Goal: Information Seeking & Learning: Understand process/instructions

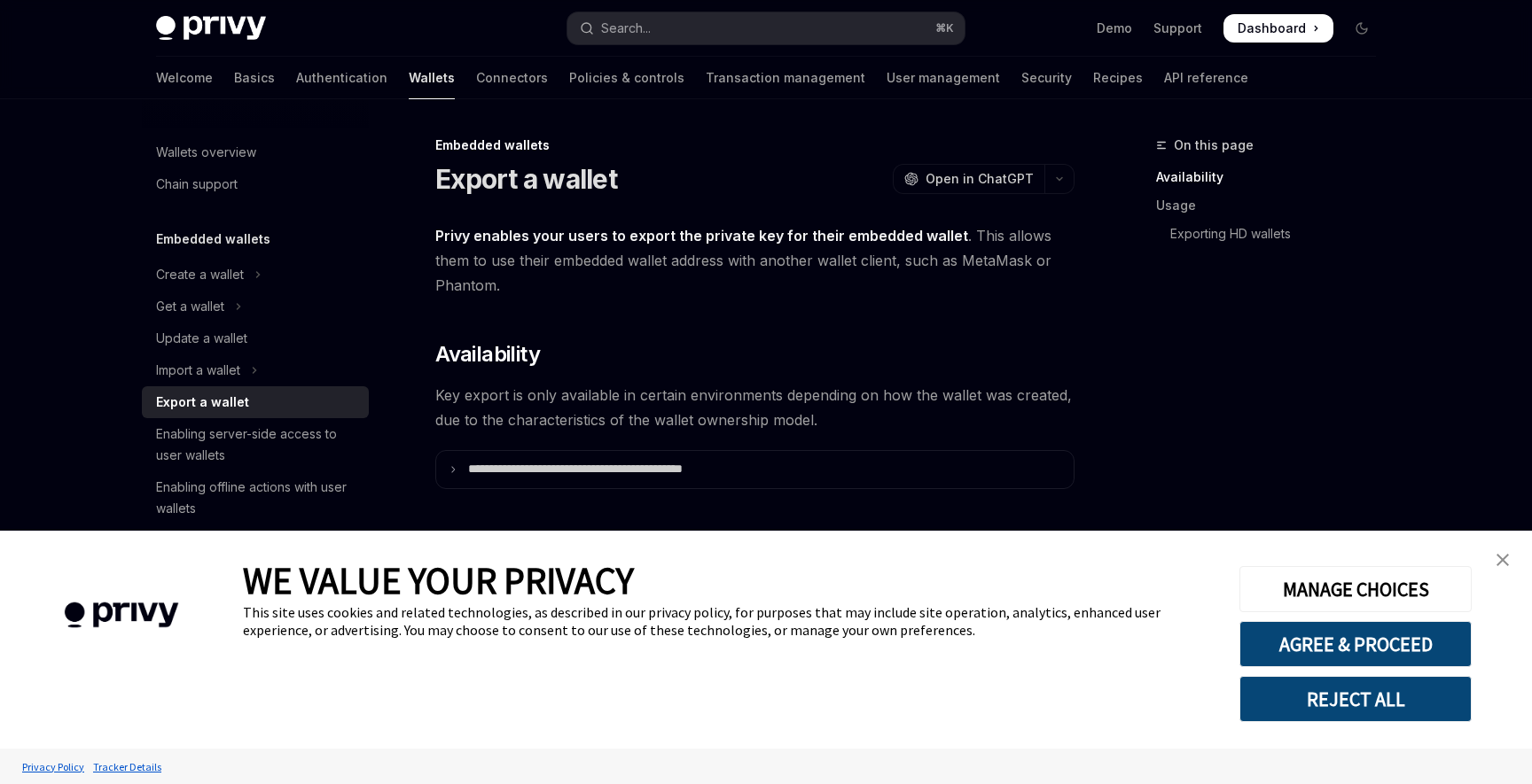
click at [1508, 553] on link "close banner" at bounding box center [1503, 561] width 36 height 36
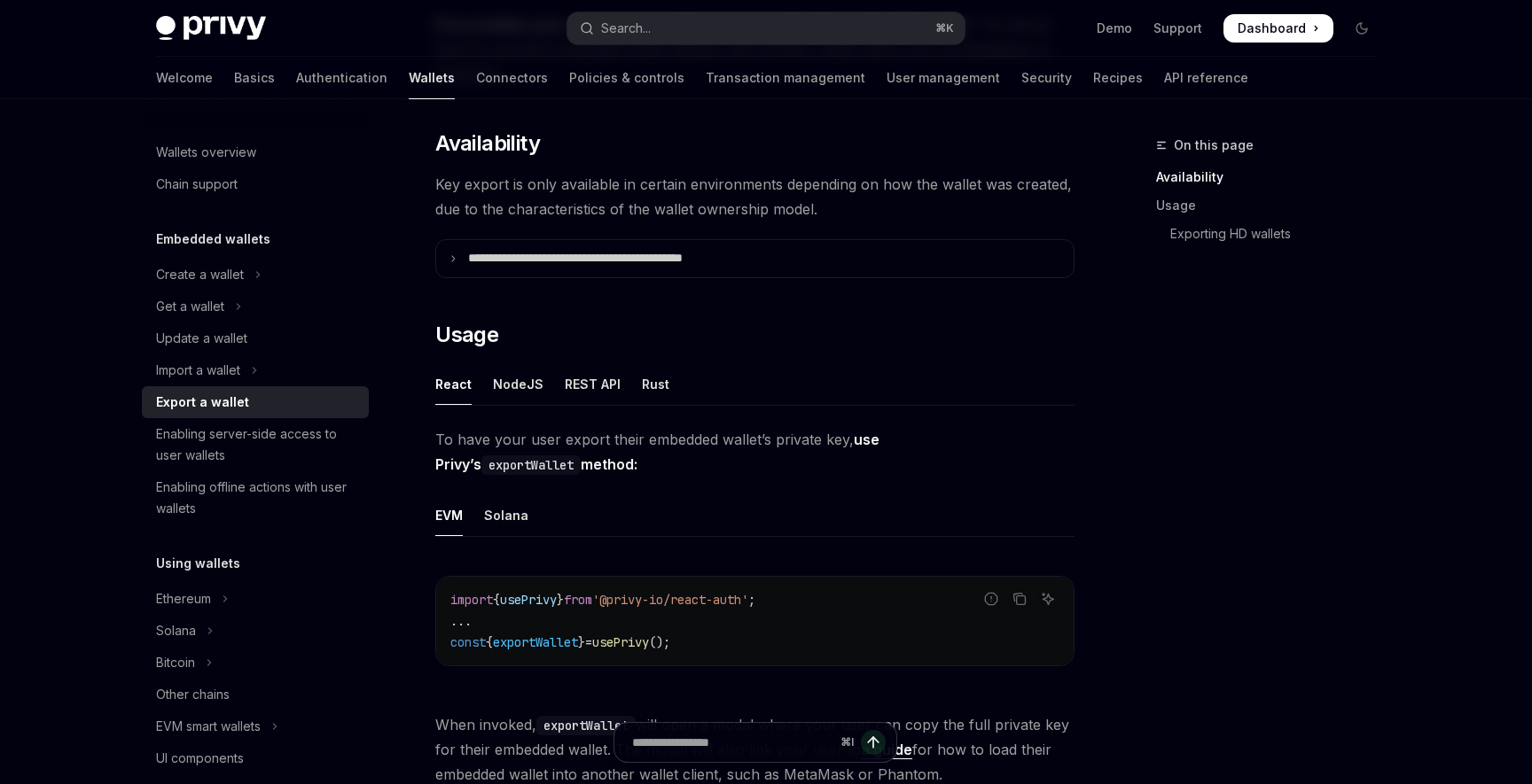
scroll to position [218, 0]
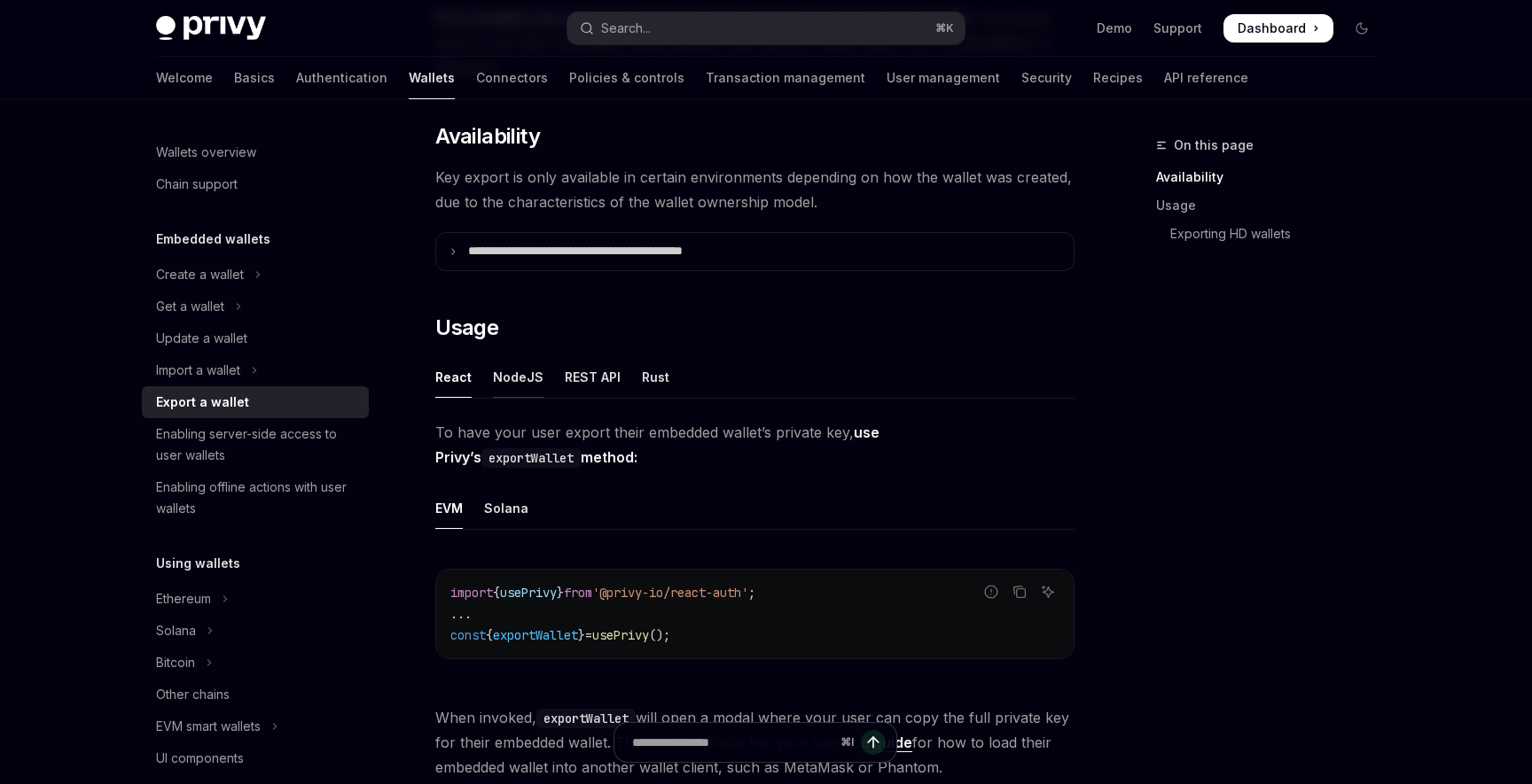
click at [508, 379] on div "NodeJS" at bounding box center [518, 377] width 50 height 42
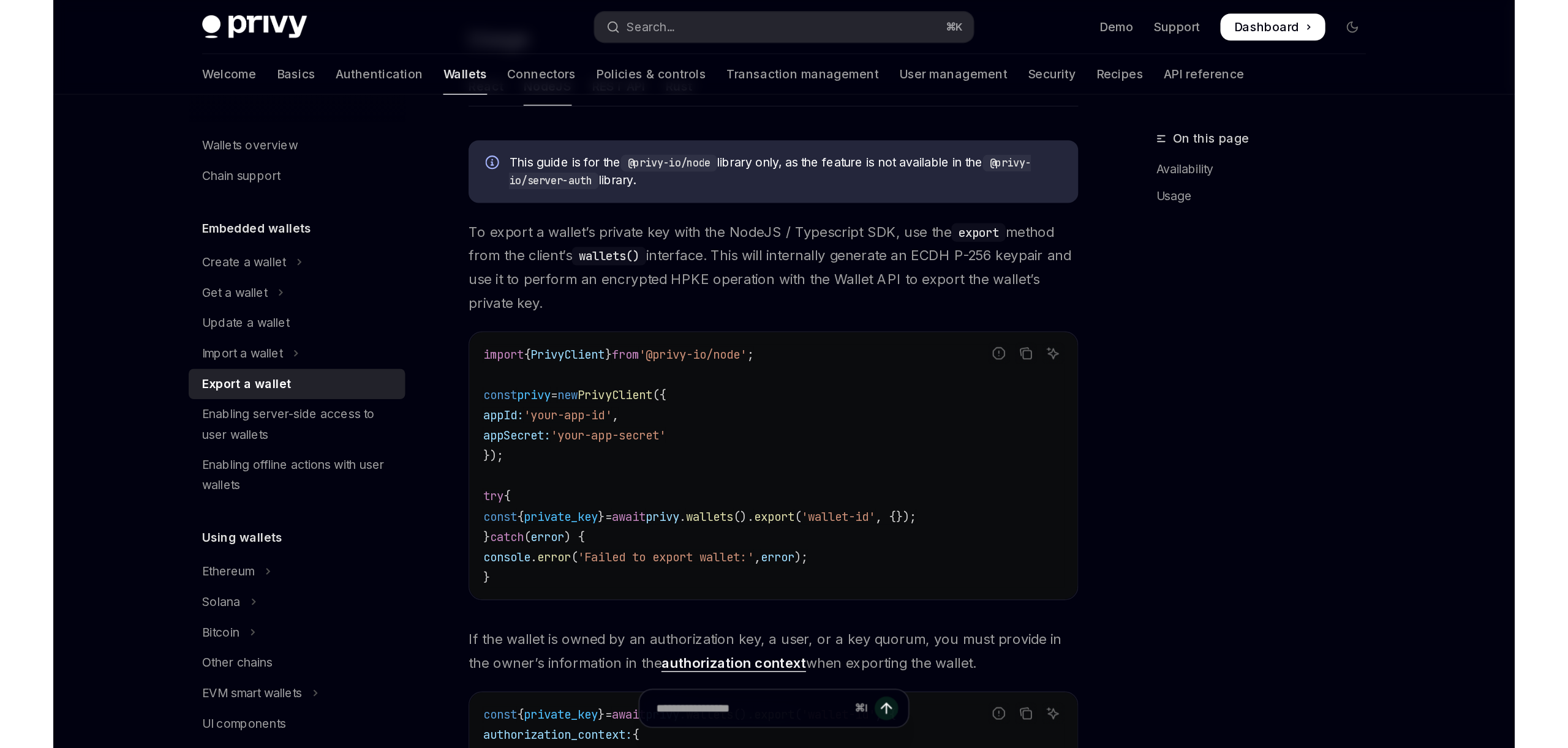
scroll to position [361, 0]
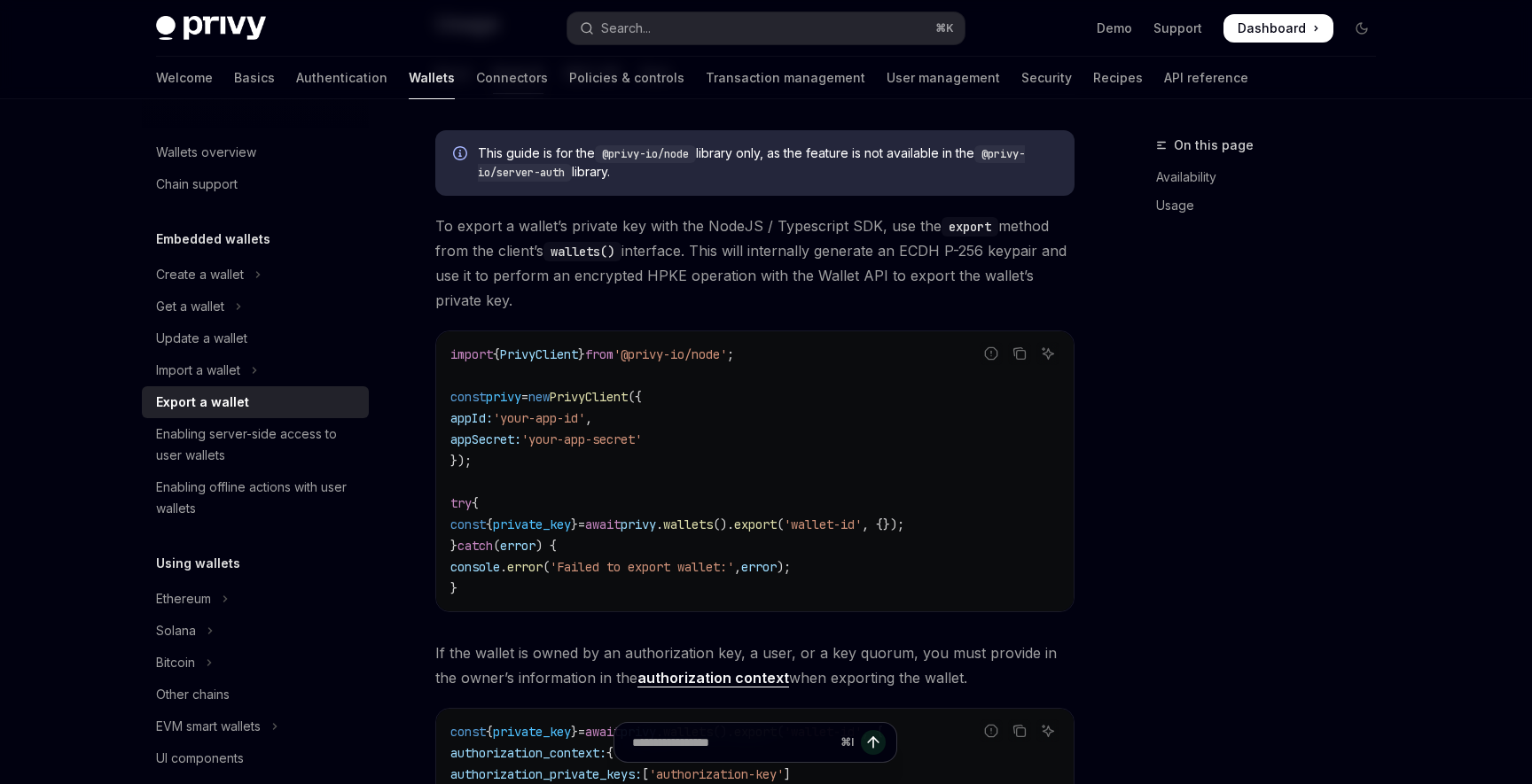
click at [1152, 362] on div "On this page Availability Usage" at bounding box center [1255, 459] width 269 height 649
type textarea "*"
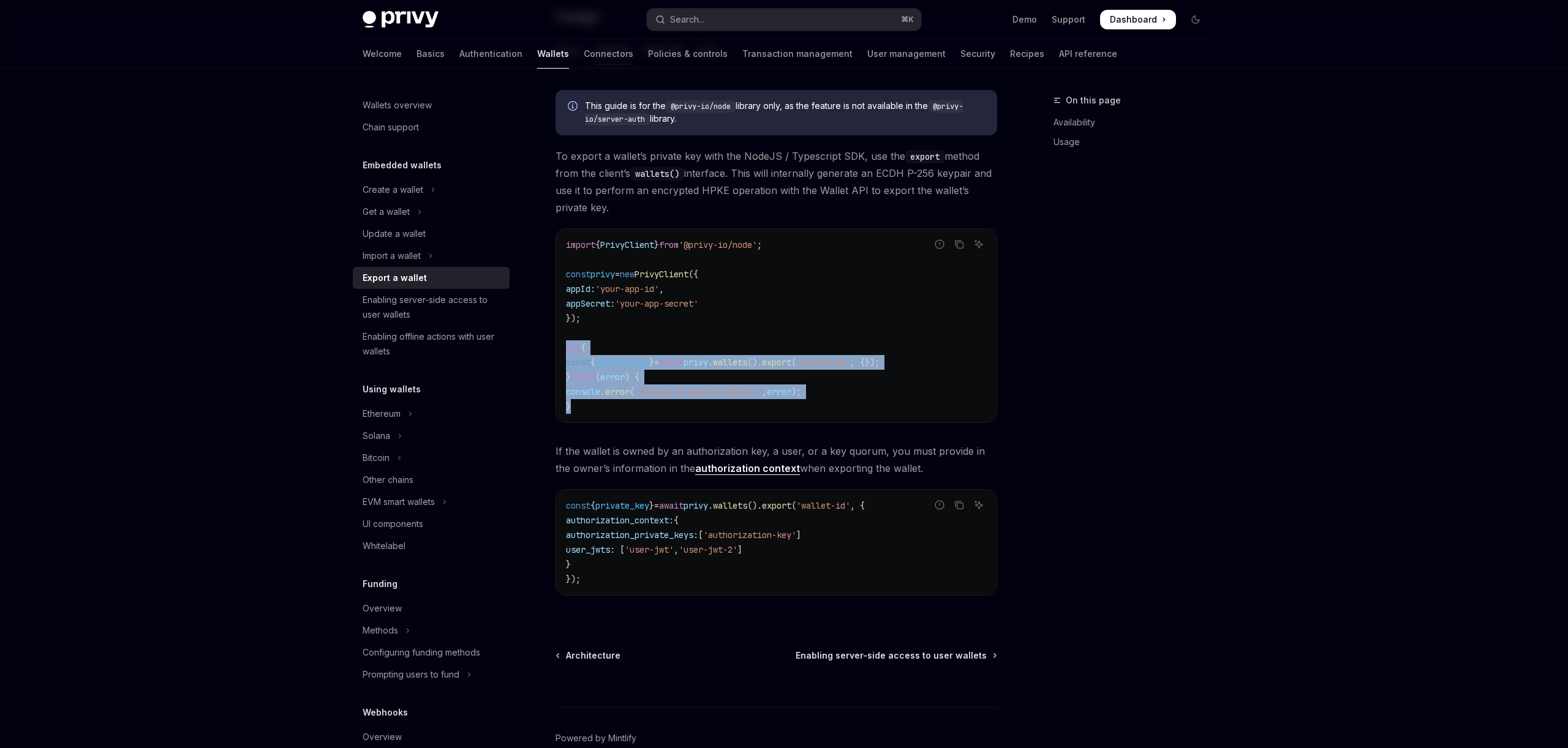
drag, startPoint x: 580, startPoint y: 406, endPoint x: 563, endPoint y: 350, distance: 58.5
click at [563, 350] on div "import { PrivyClient } from '@privy-io/node' ; const privy = new PrivyClient ({…" at bounding box center [776, 326] width 440 height 194
copy code "try { const { private_key } = await privy . wallets (). export ( 'wallet-id' , …"
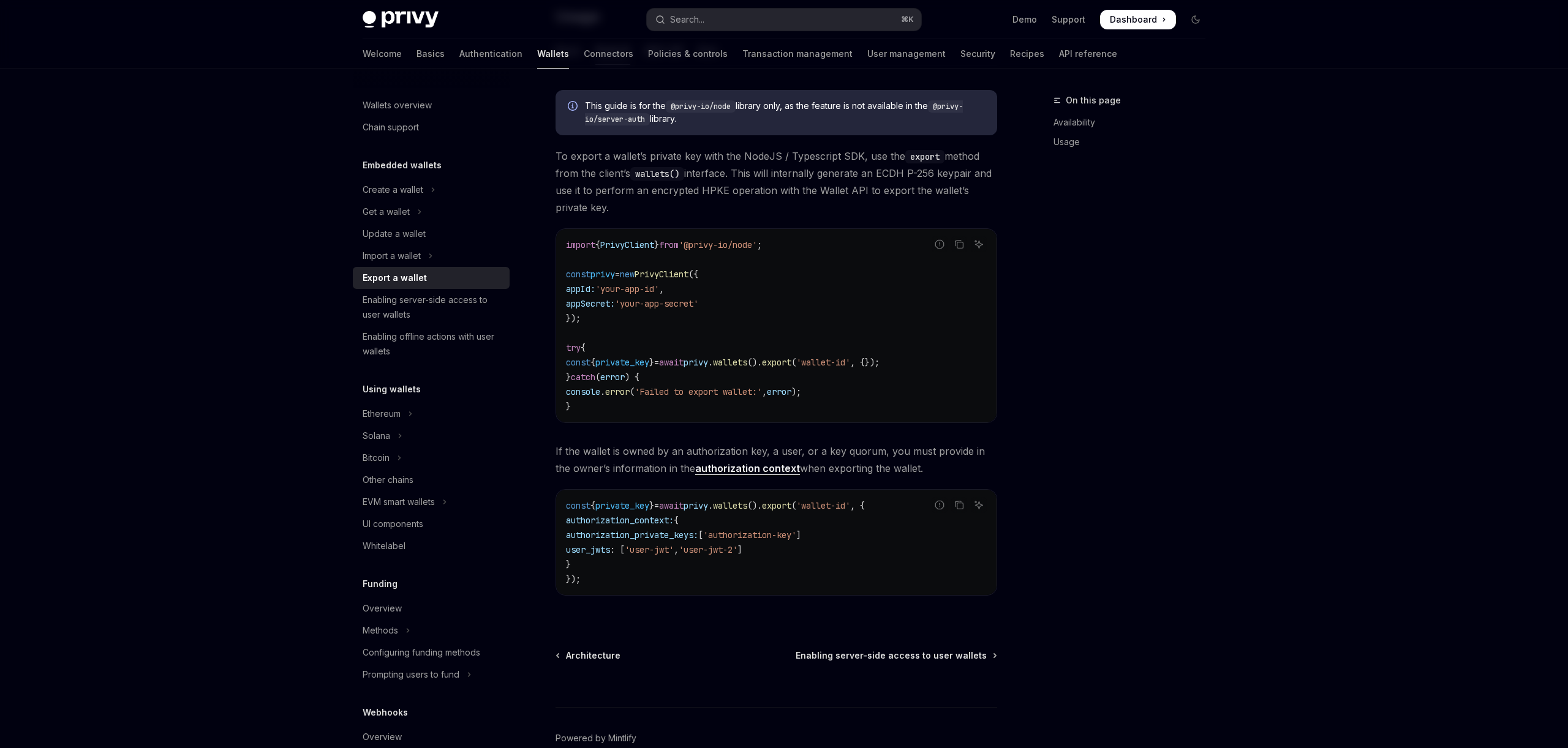
drag, startPoint x: 692, startPoint y: 361, endPoint x: 949, endPoint y: 359, distance: 257.0
click at [950, 359] on code "import { PrivyClient } from '@privy-io/node' ; const privy = new PrivyClient ({…" at bounding box center [776, 325] width 421 height 176
drag, startPoint x: 690, startPoint y: 360, endPoint x: 938, endPoint y: 361, distance: 248.0
click at [938, 361] on code "import { PrivyClient } from '@privy-io/node' ; const privy = new PrivyClient ({…" at bounding box center [776, 325] width 421 height 176
copy span "await privy . wallets (). export ( 'wallet-id' , {});"
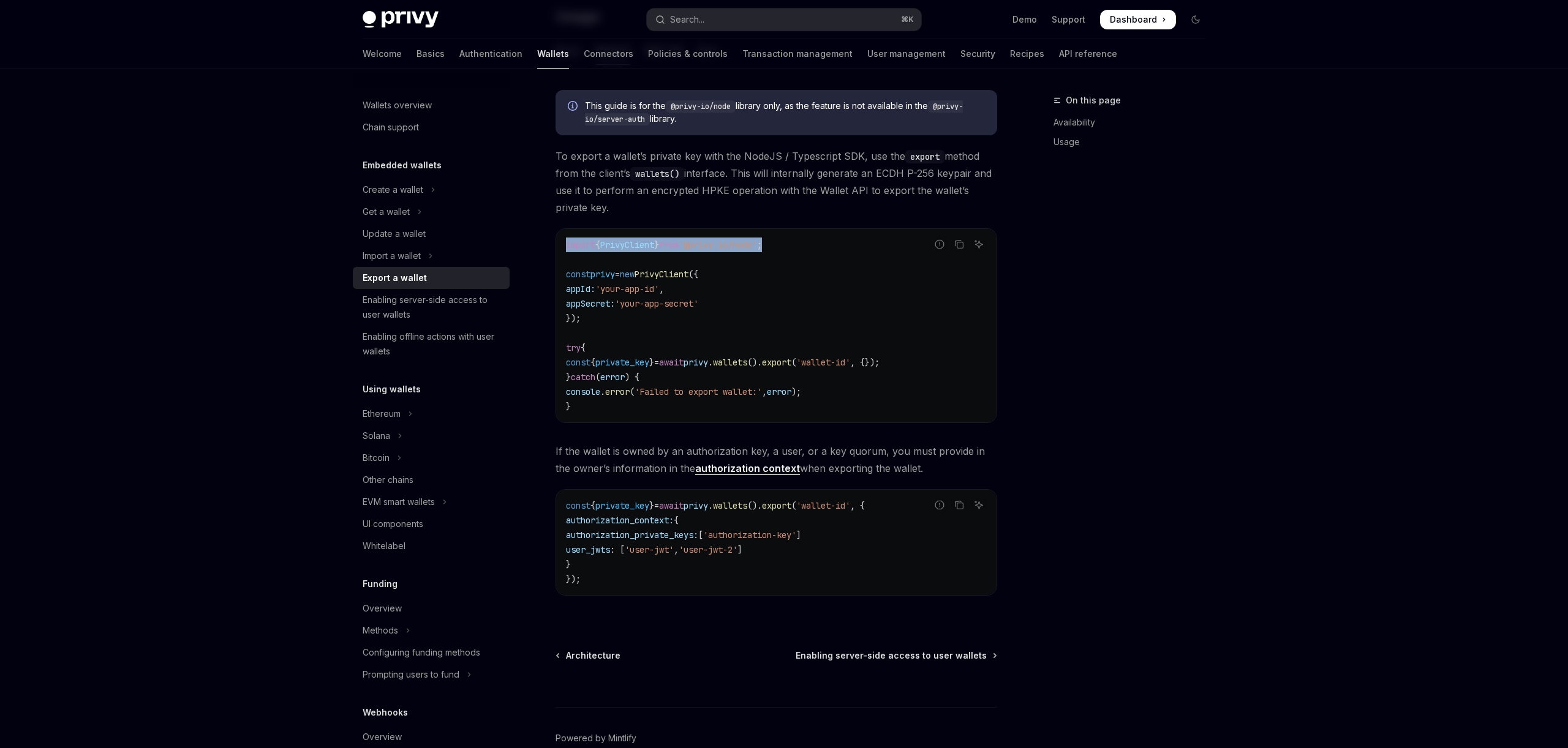
drag, startPoint x: 564, startPoint y: 245, endPoint x: 810, endPoint y: 245, distance: 246.0
click at [810, 245] on div "import { PrivyClient } from '@privy-io/node' ; const privy = new PrivyClient ({…" at bounding box center [776, 326] width 440 height 194
copy span "import { PrivyClient } from '@privy-io/node' ;"
click at [758, 465] on link "authorization context" at bounding box center [748, 469] width 105 height 13
drag, startPoint x: 596, startPoint y: 561, endPoint x: 896, endPoint y: 507, distance: 304.8
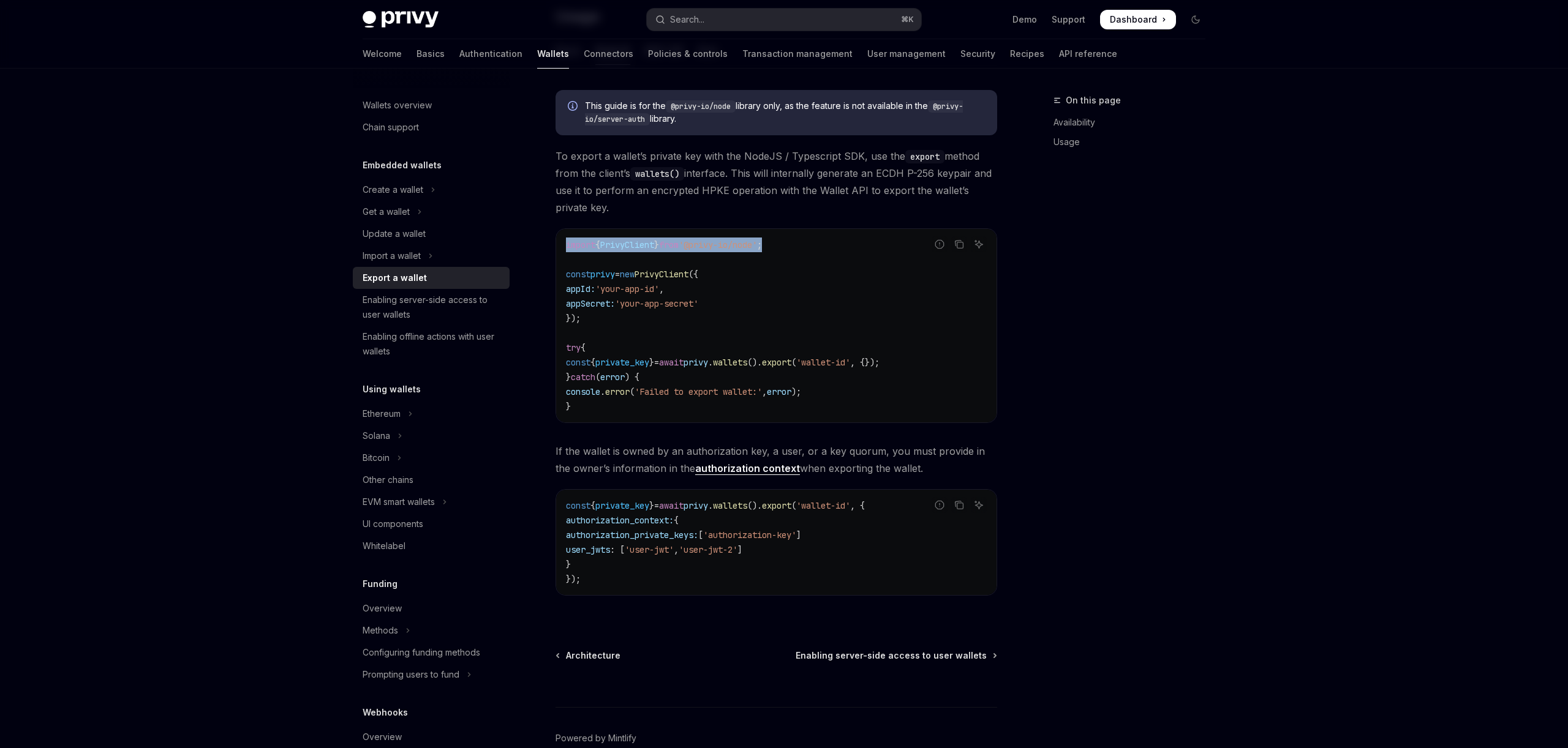
click at [896, 507] on code "const { private_key } = await privy . wallets (). export ( 'wallet-id' , { auth…" at bounding box center [776, 542] width 421 height 88
click at [688, 541] on code "const { private_key } = await privy . wallets (). export ( 'wallet-id' , { auth…" at bounding box center [776, 542] width 421 height 88
drag, startPoint x: 587, startPoint y: 561, endPoint x: 542, endPoint y: 524, distance: 58.3
click at [542, 524] on div "**********" at bounding box center [661, 272] width 676 height 1080
copy code "authorization_context: { authorization_private_keys: [ 'authorization-key' ] us…"
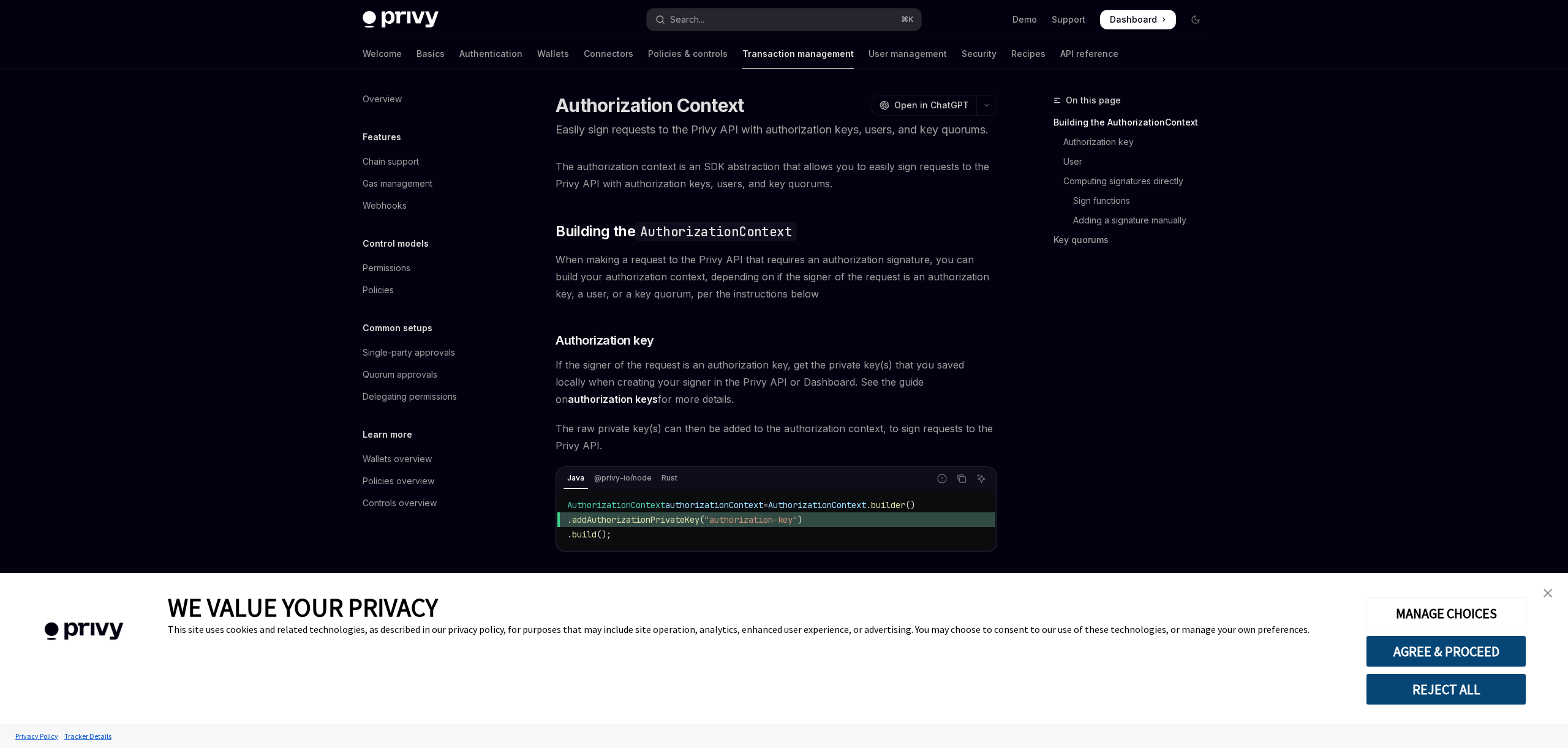
click at [1554, 589] on link "close banner" at bounding box center [1548, 593] width 25 height 25
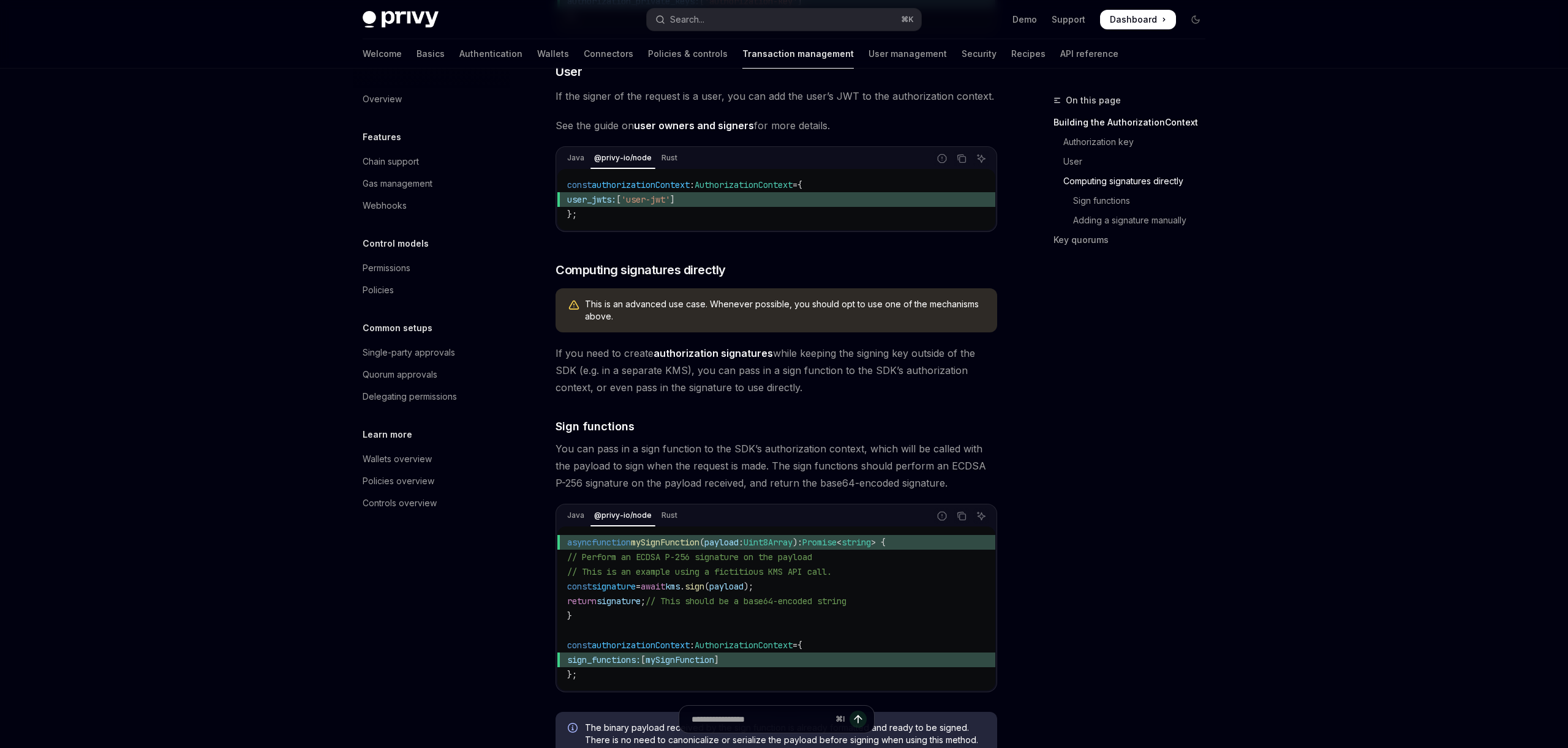
scroll to position [720, 0]
